Goal: Use online tool/utility

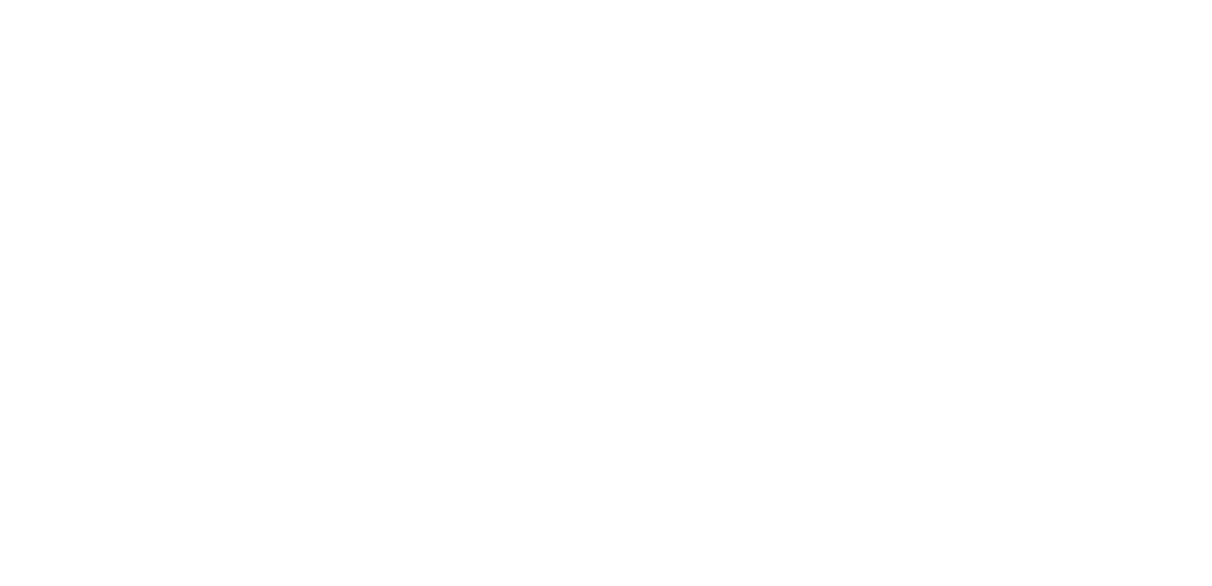
checkbox input "true"
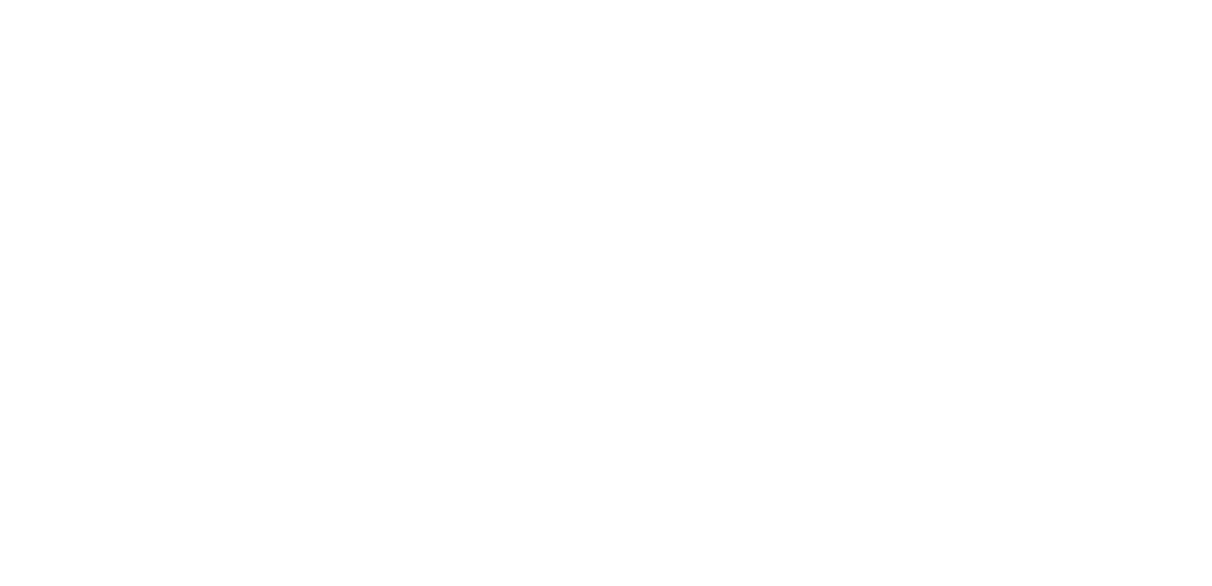
checkbox input "true"
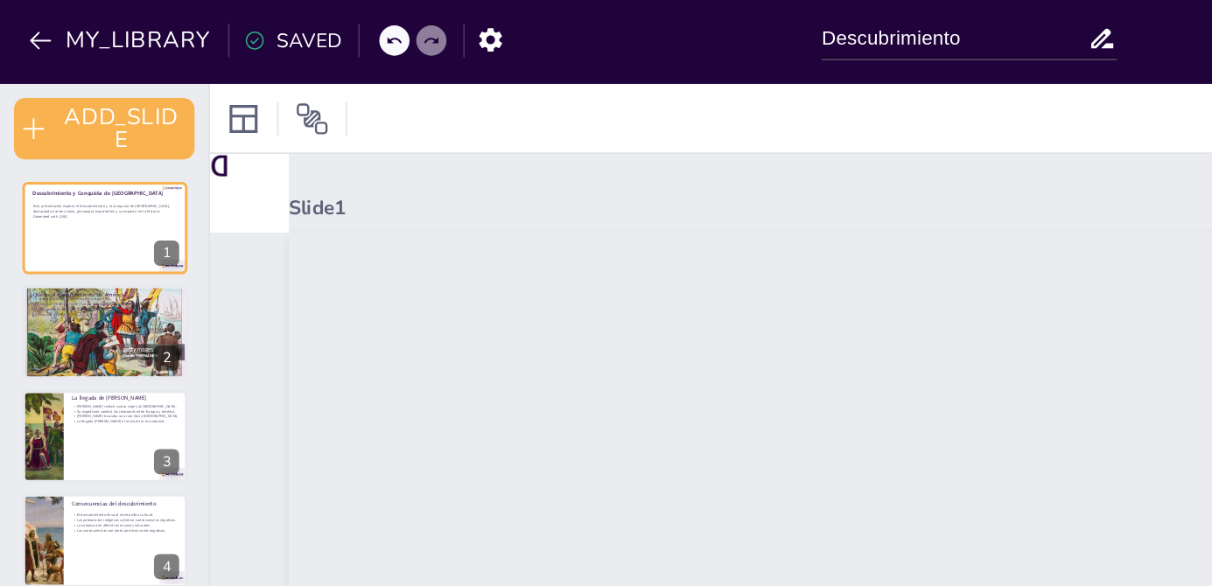
checkbox input "true"
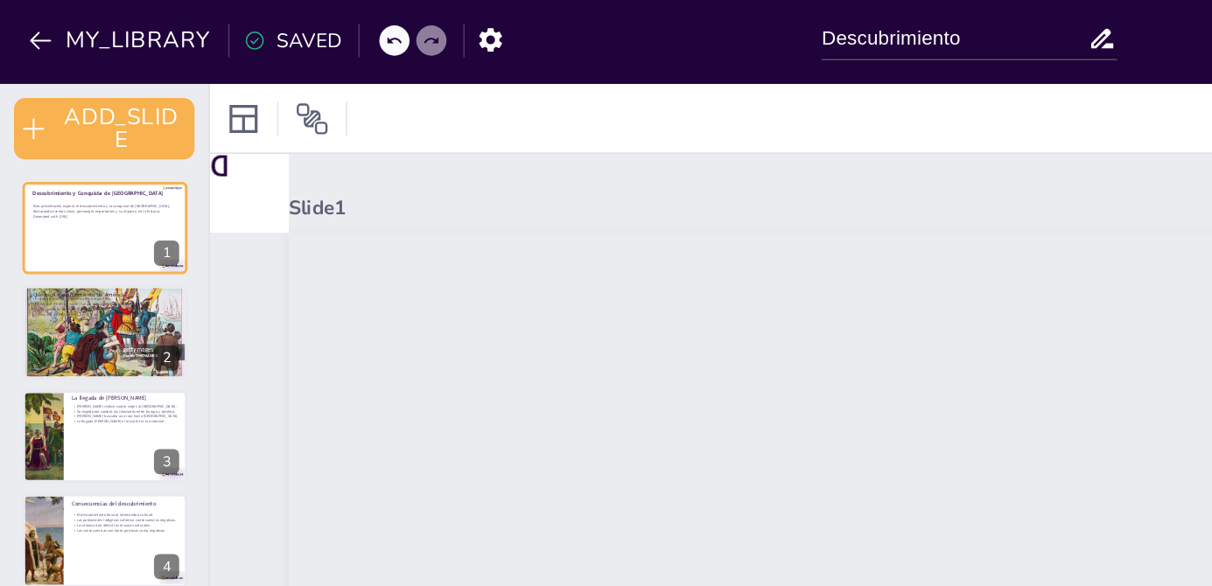
checkbox input "true"
